Goal: Unclear

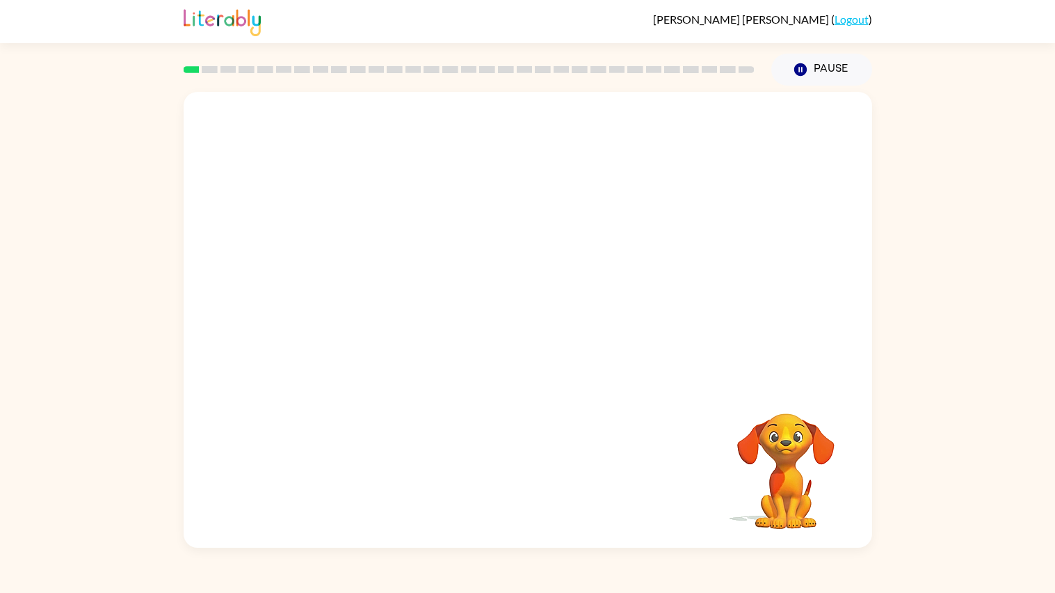
click at [472, 250] on video "Your browser must support playing .mp4 files to use Literably. Please try using…" at bounding box center [528, 238] width 689 height 292
click at [483, 248] on video "Your browser must support playing .mp4 files to use Literably. Please try using…" at bounding box center [528, 238] width 689 height 292
click at [786, 392] on icon "button" at bounding box center [786, 395] width 20 height 20
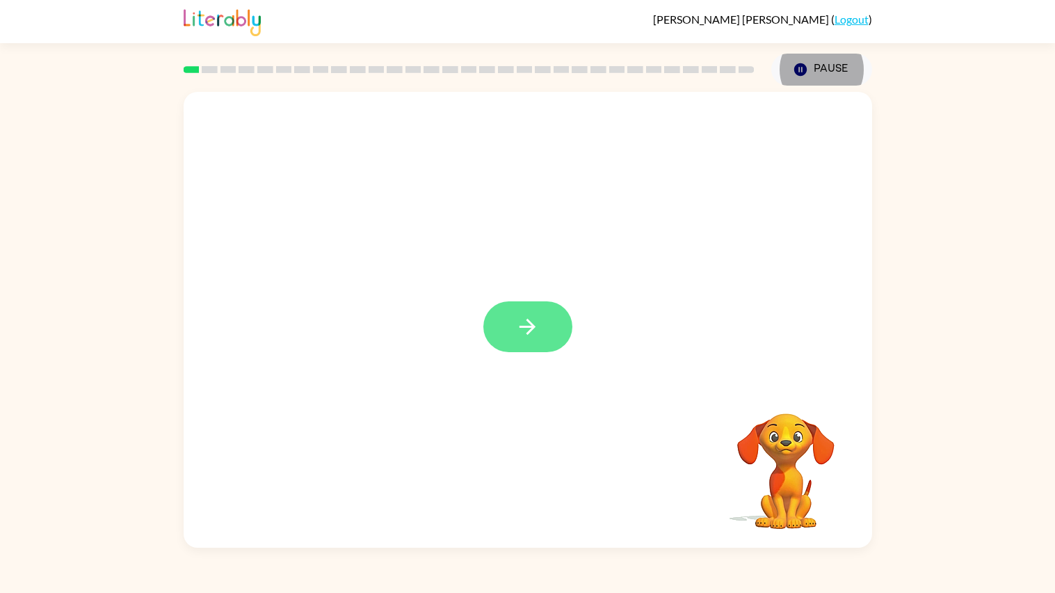
click at [525, 328] on icon "button" at bounding box center [527, 326] width 24 height 24
